Goal: Task Accomplishment & Management: Use online tool/utility

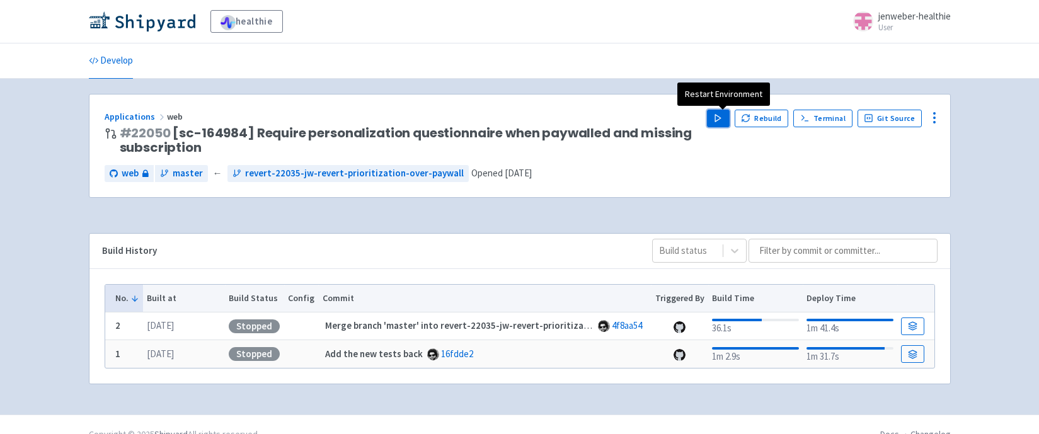
click at [721, 118] on polygon "button" at bounding box center [718, 118] width 6 height 7
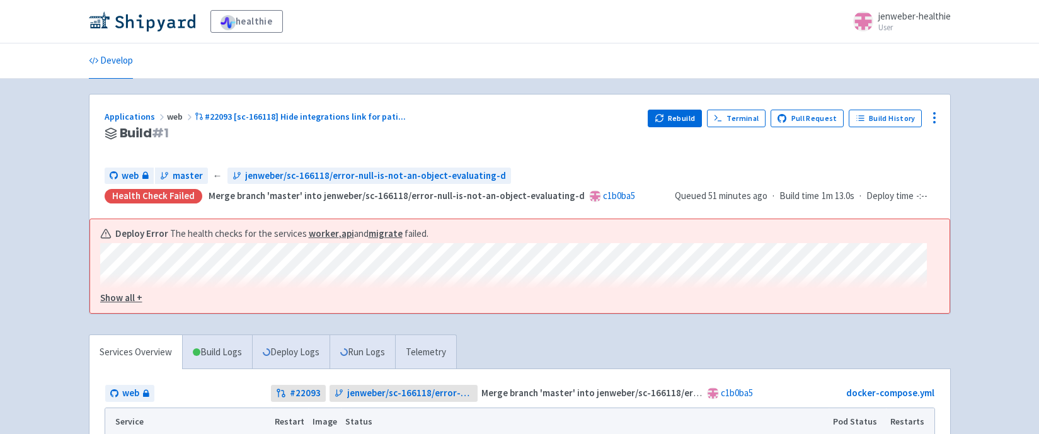
click at [121, 297] on u "Show all +" at bounding box center [121, 298] width 42 height 12
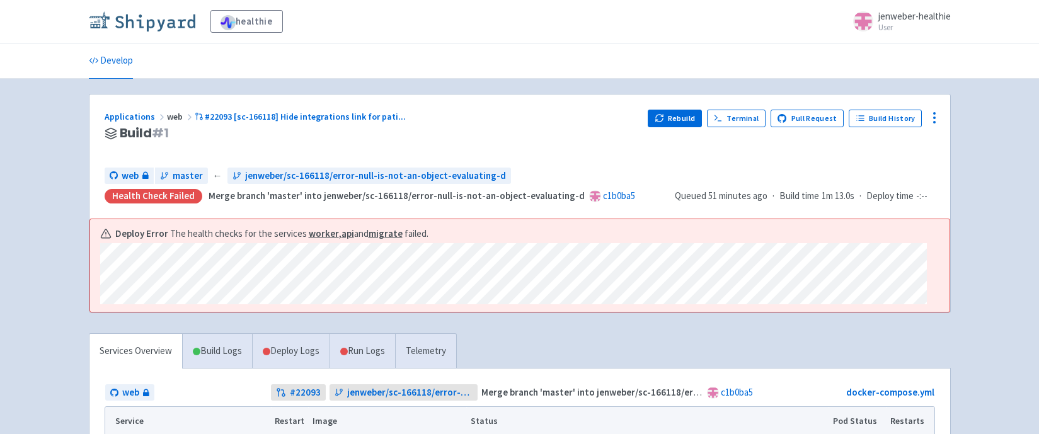
click at [131, 18] on img at bounding box center [142, 21] width 107 height 20
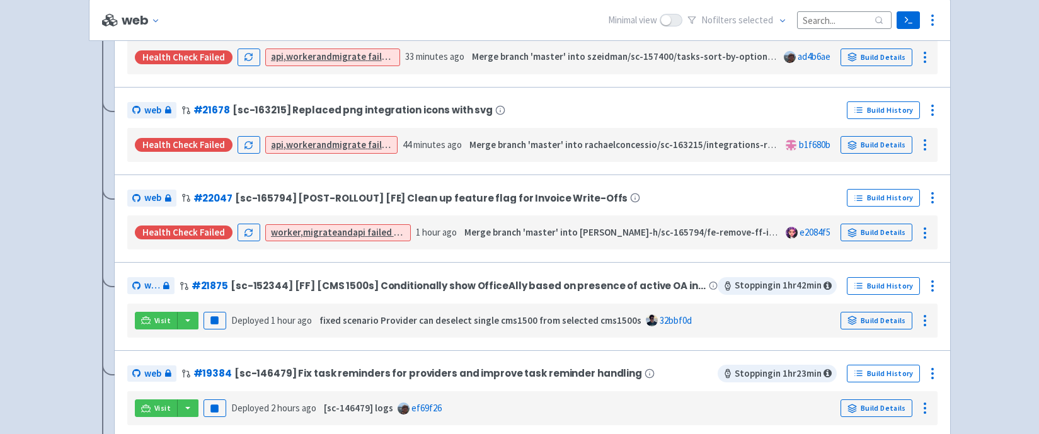
scroll to position [1158, 0]
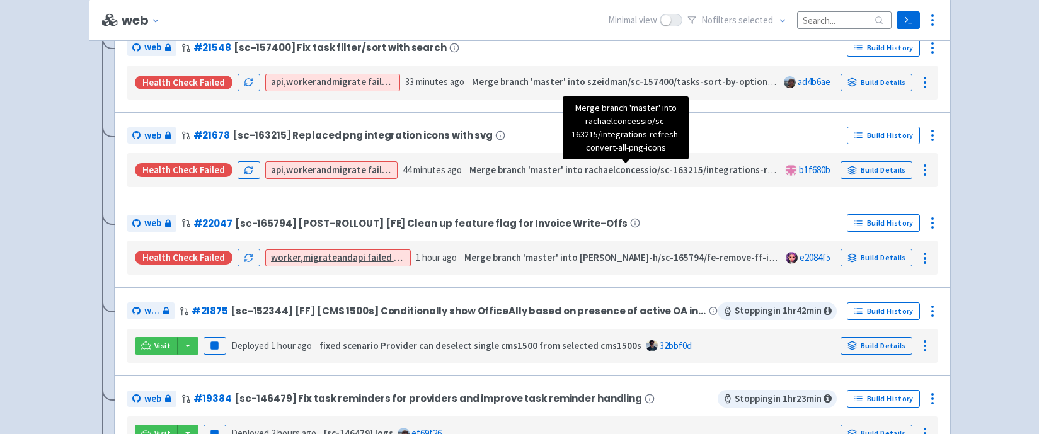
click at [517, 175] on strong "Merge branch 'master' into rachaelconcessio/sc-163215/integrations-refresh-conv…" at bounding box center [680, 170] width 421 height 12
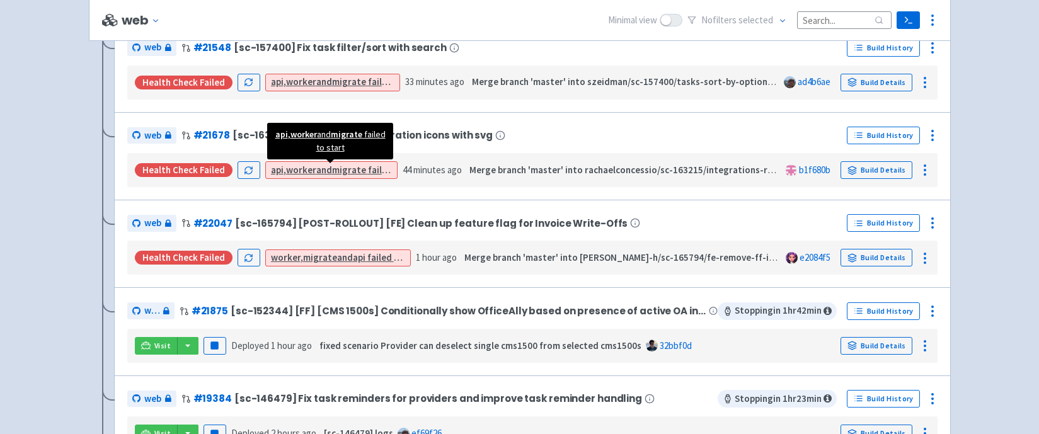
click at [361, 165] on strong "migrate" at bounding box center [349, 170] width 34 height 12
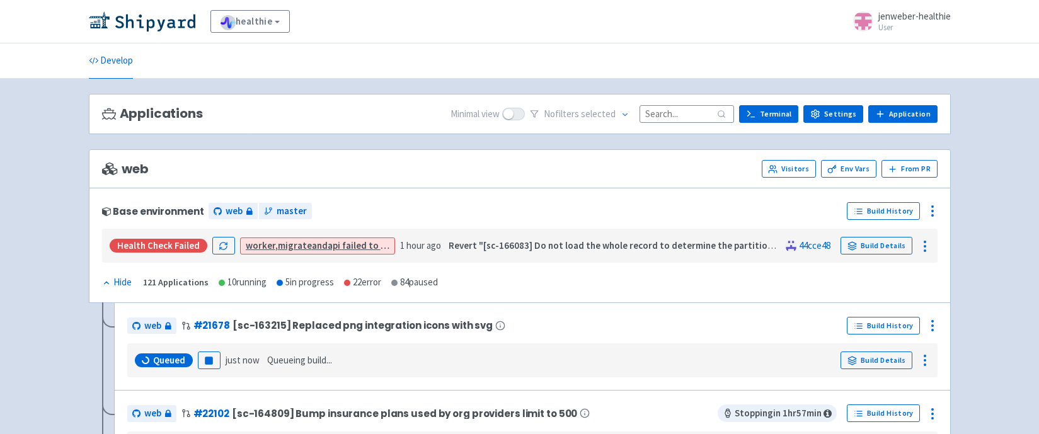
click at [544, 236] on div "Health check failed worker , migrate and api failed to start 1 hour ago Revert …" at bounding box center [520, 246] width 826 height 24
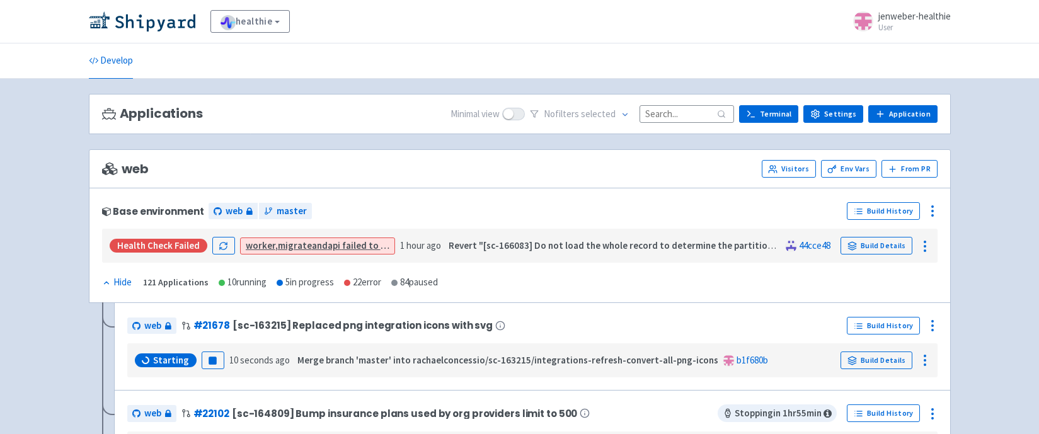
drag, startPoint x: 158, startPoint y: 253, endPoint x: 195, endPoint y: 251, distance: 36.6
click at [158, 253] on div "Health check failed worker , migrate and api failed to start 1 hour ago Revert …" at bounding box center [520, 246] width 826 height 24
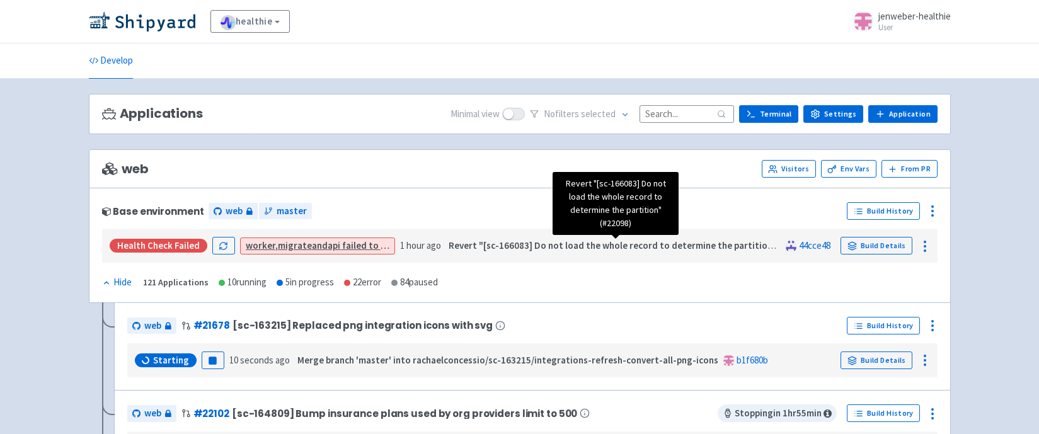
click at [521, 250] on strong "Revert "[sc-166083] Do not load the whole record to determine the partition" (#…" at bounding box center [632, 245] width 367 height 12
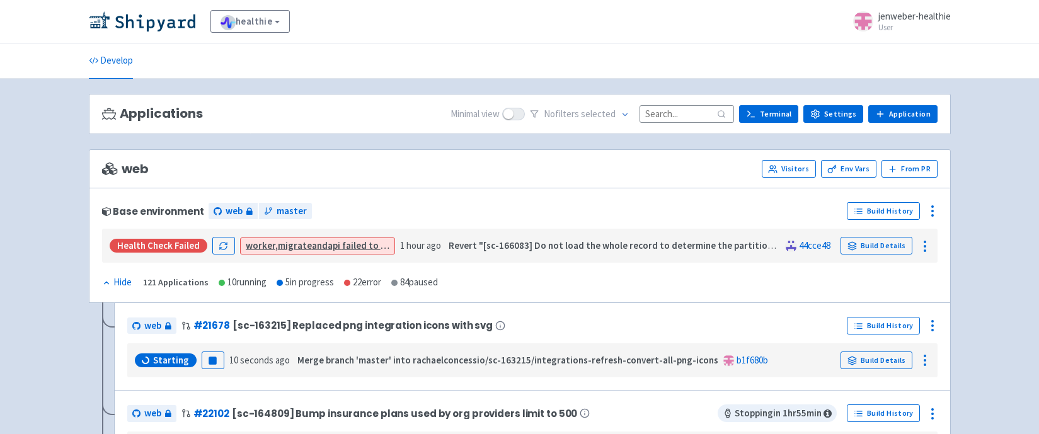
click at [887, 257] on div "Health check failed worker , migrate and api failed to start 1 hour ago Revert …" at bounding box center [520, 246] width 826 height 24
click at [878, 247] on link "Build Details" at bounding box center [877, 246] width 72 height 18
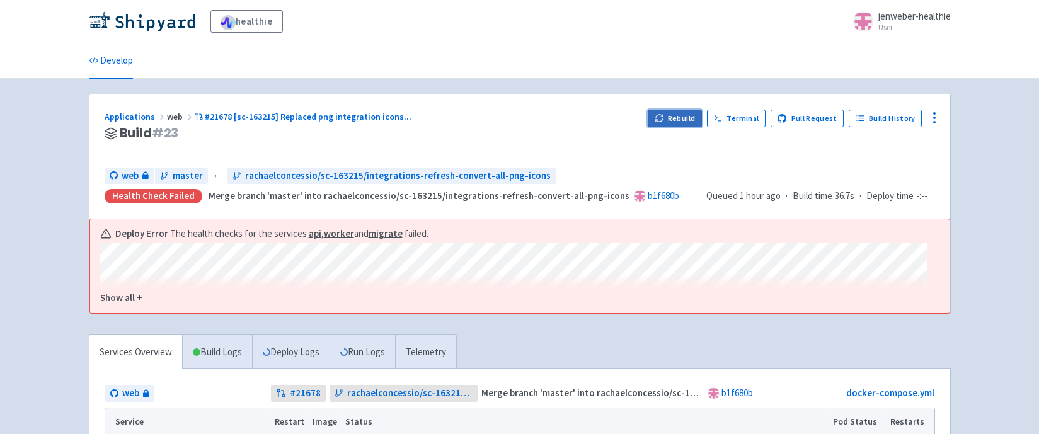
click at [688, 120] on button "Rebuild" at bounding box center [675, 119] width 54 height 18
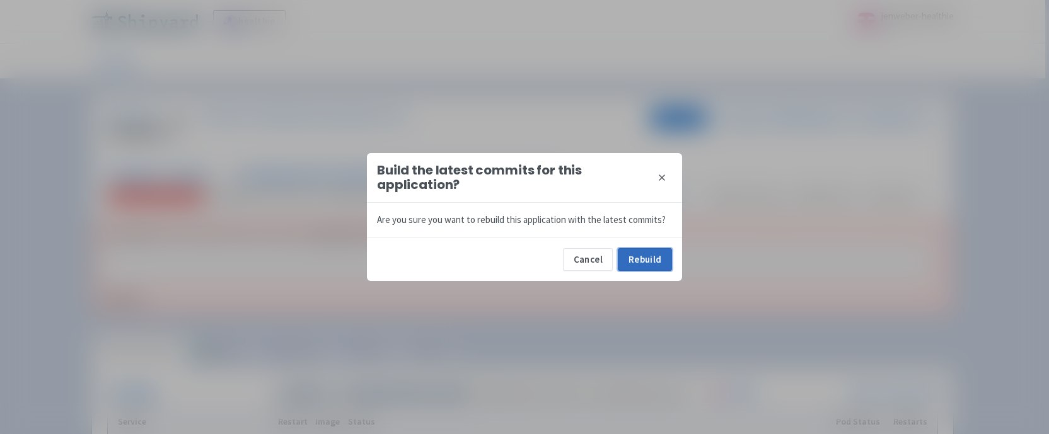
click at [645, 267] on button "Rebuild" at bounding box center [645, 259] width 54 height 23
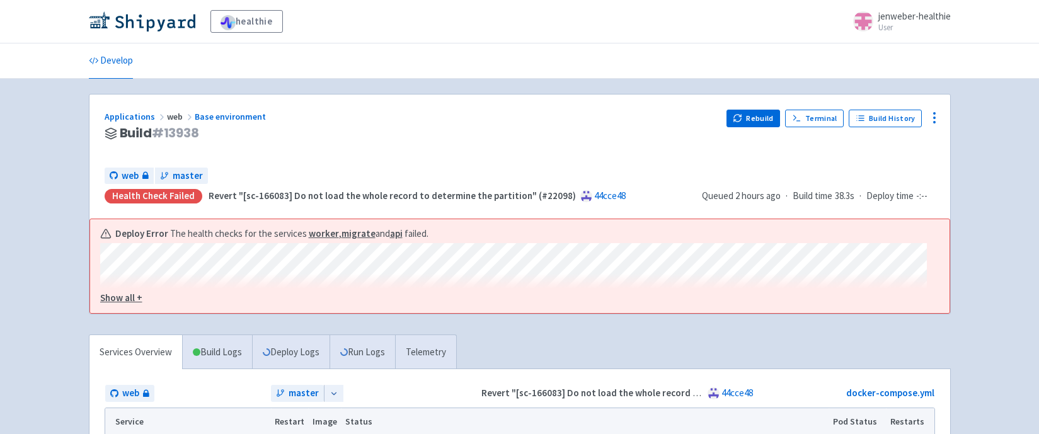
click at [113, 296] on u "Show all +" at bounding box center [121, 298] width 42 height 12
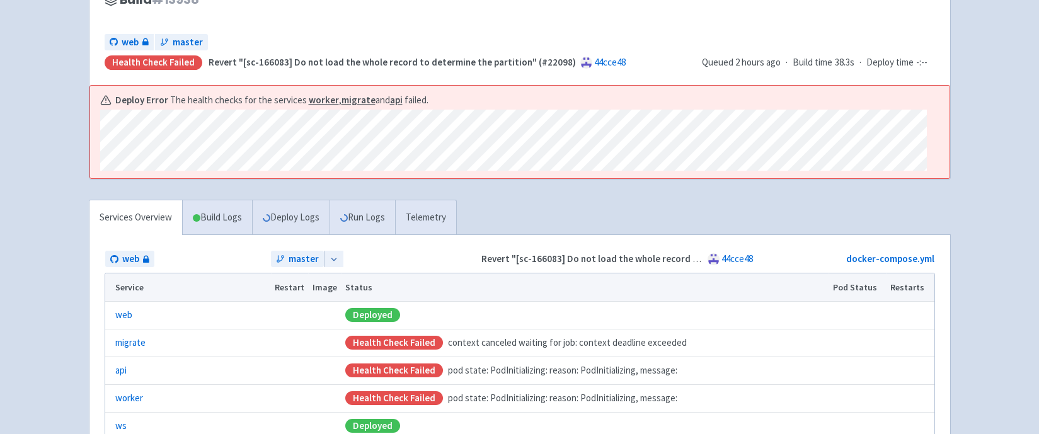
scroll to position [248, 0]
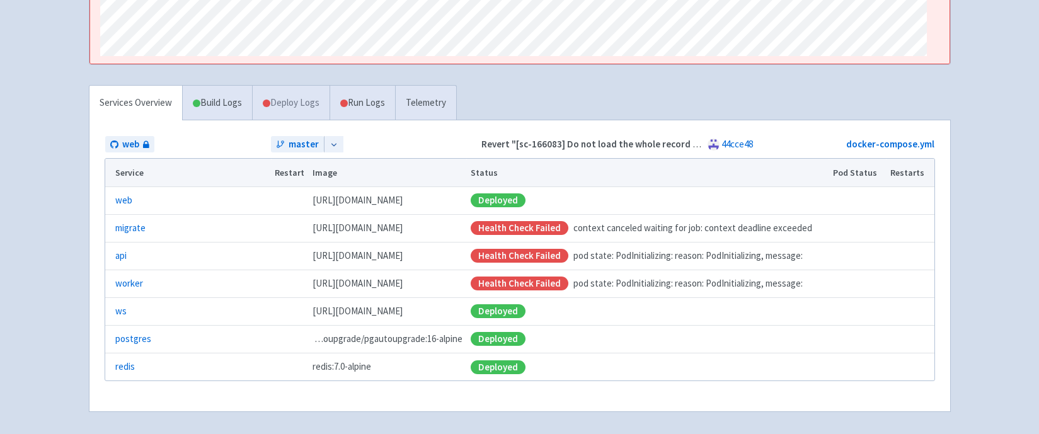
click at [298, 112] on link "Deploy Logs" at bounding box center [291, 103] width 78 height 35
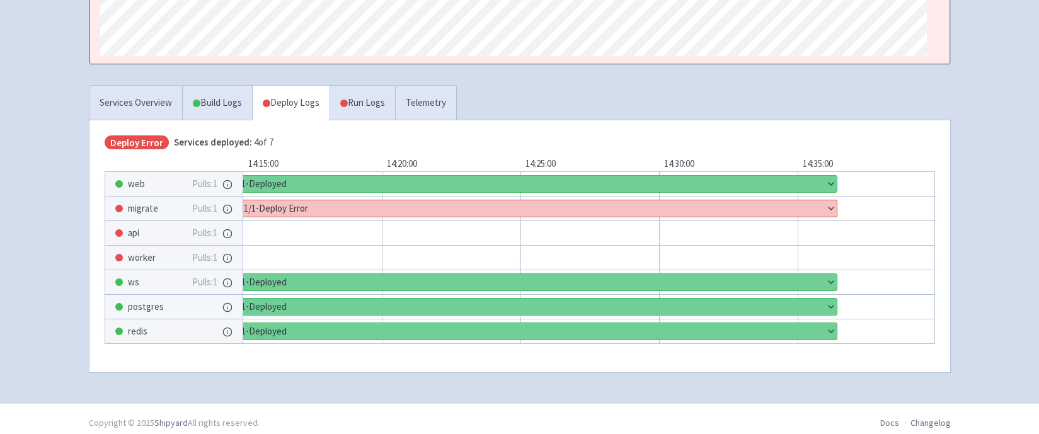
click at [125, 240] on div "api Pulls: 1" at bounding box center [173, 233] width 137 height 24
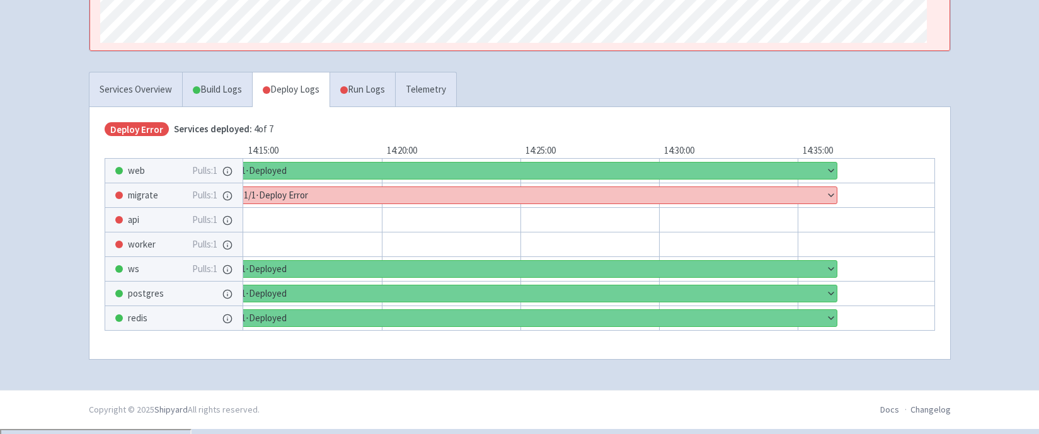
click at [459, 199] on button "Show details" at bounding box center [538, 195] width 597 height 16
